Goal: Transaction & Acquisition: Purchase product/service

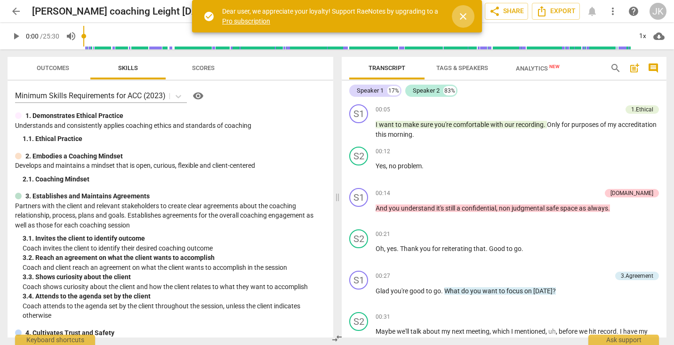
click at [464, 15] on span "close" at bounding box center [462, 16] width 11 height 11
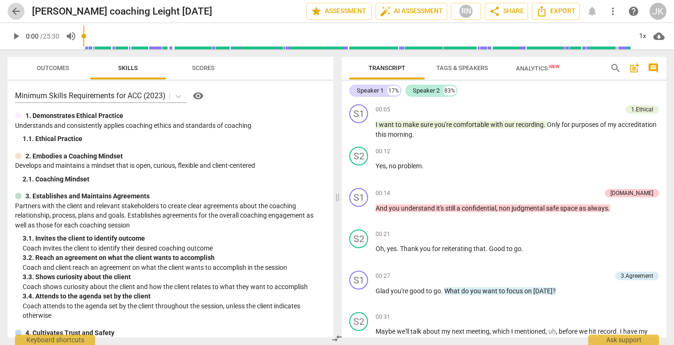
click at [16, 11] on span "arrow_back" at bounding box center [15, 11] width 11 height 11
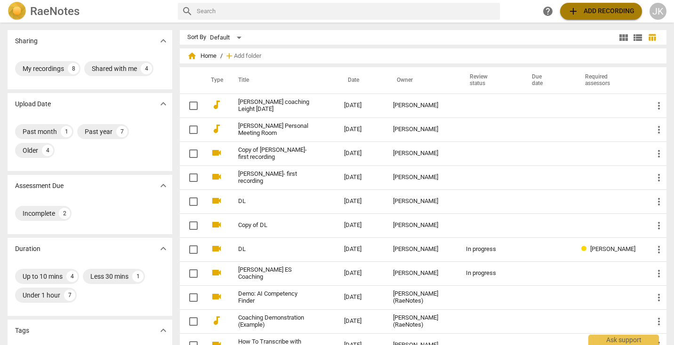
click at [588, 14] on span "add Add recording" at bounding box center [600, 11] width 67 height 11
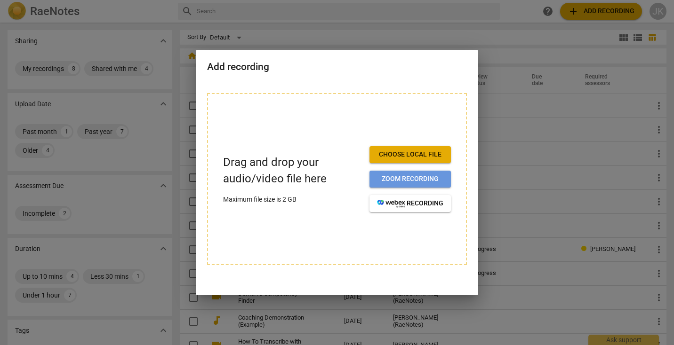
click at [411, 183] on span "Zoom recording" at bounding box center [410, 179] width 66 height 9
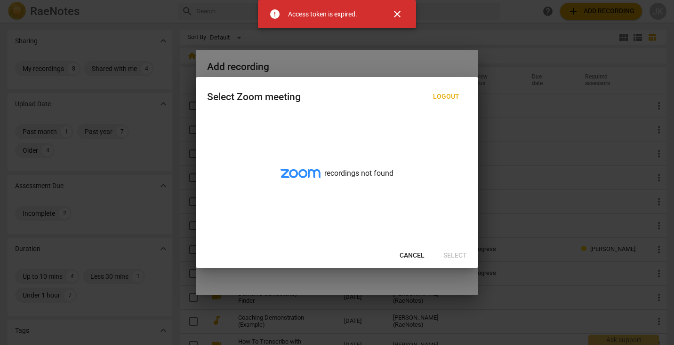
click at [396, 15] on span "close" at bounding box center [396, 13] width 11 height 11
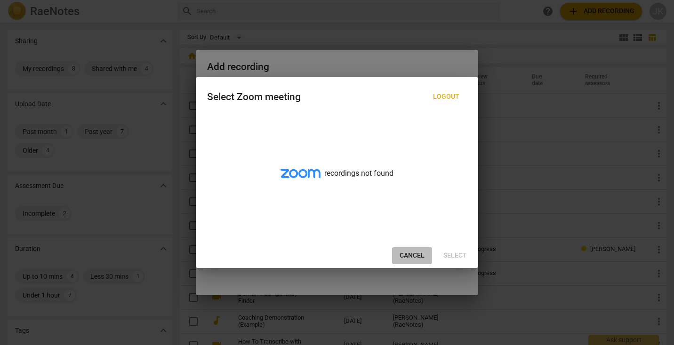
click at [413, 255] on span "Cancel" at bounding box center [411, 255] width 25 height 9
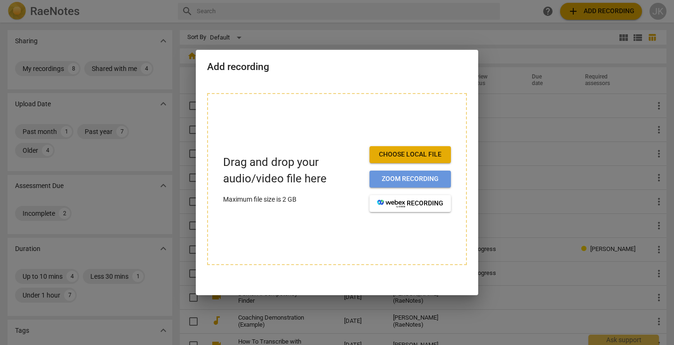
click at [415, 178] on span "Zoom recording" at bounding box center [410, 179] width 66 height 9
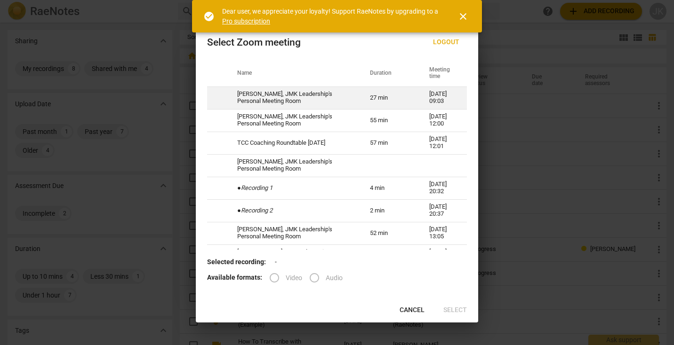
click at [303, 101] on td "[PERSON_NAME], JMK Leadership's Personal Meeting Room" at bounding box center [292, 98] width 133 height 23
radio input "true"
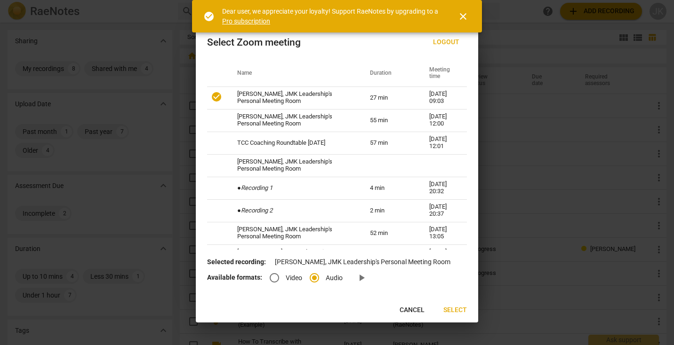
click at [455, 310] on span "Select" at bounding box center [455, 310] width 24 height 9
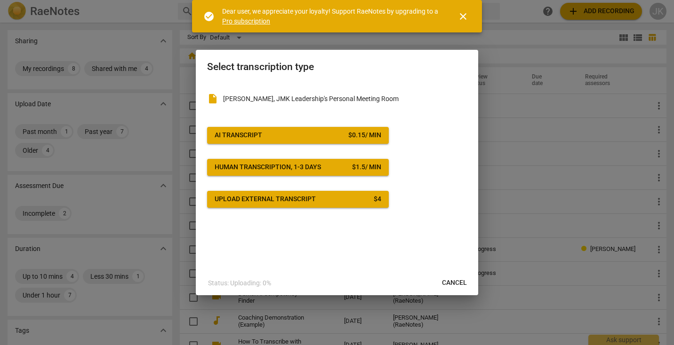
click at [363, 140] on div "$ 0.15 / min" at bounding box center [364, 135] width 33 height 9
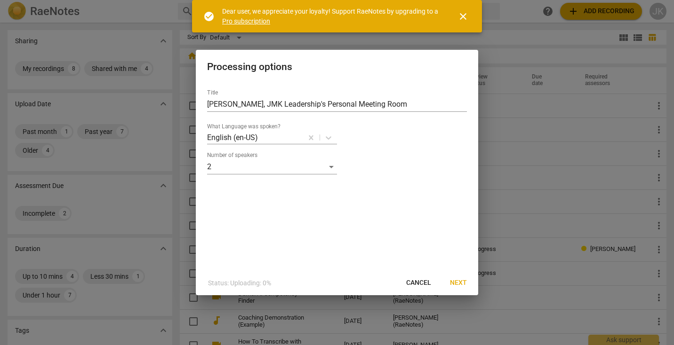
click at [454, 285] on span "Next" at bounding box center [458, 283] width 17 height 9
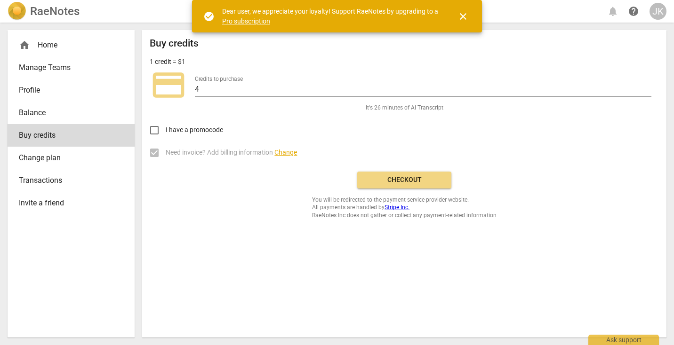
click at [408, 180] on span "Checkout" at bounding box center [404, 179] width 79 height 9
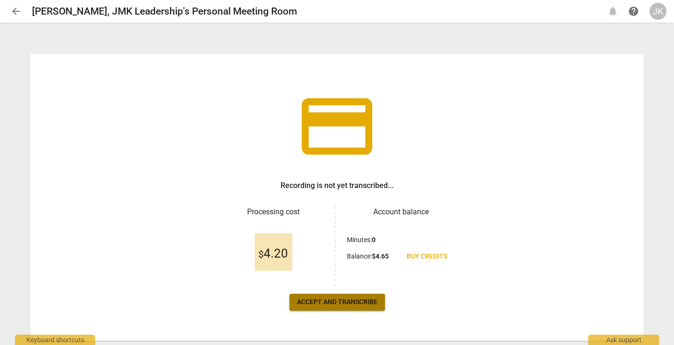
click at [294, 306] on button "Accept and transcribe" at bounding box center [337, 302] width 96 height 17
